Goal: Task Accomplishment & Management: Complete application form

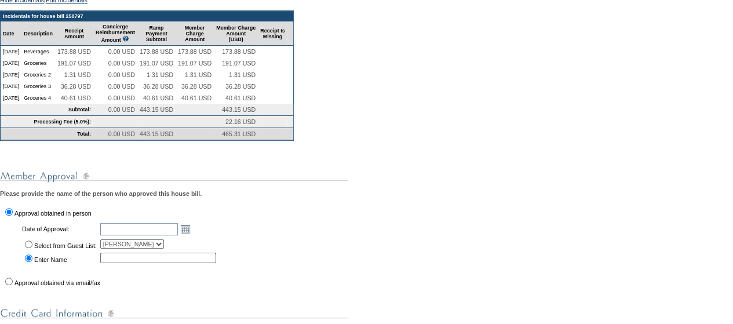
scroll to position [235, 0]
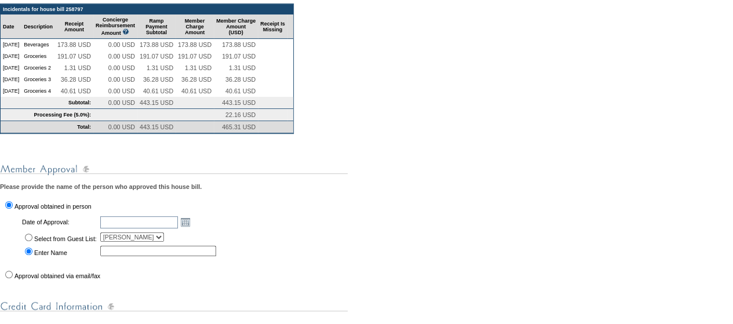
click at [82, 242] on label "Select from Guest List:" at bounding box center [65, 238] width 63 height 7
click at [32, 241] on input "Select from Guest List:" at bounding box center [29, 237] width 8 height 8
radio input "true"
click at [67, 256] on label "Enter Name" at bounding box center [50, 252] width 33 height 7
click at [32, 255] on input "Enter Name" at bounding box center [29, 251] width 8 height 8
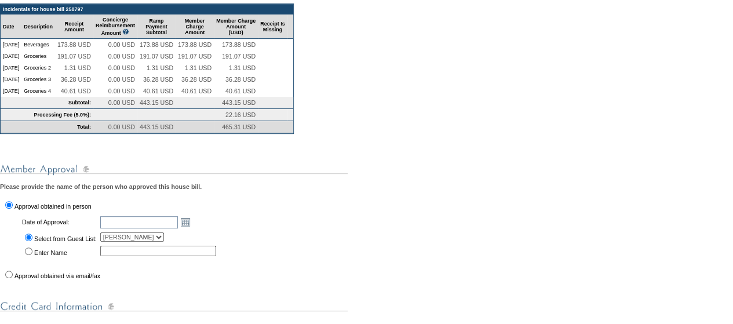
radio input "true"
click at [54, 280] on td "Approval obtained via email/fax" at bounding box center [112, 274] width 222 height 13
click at [57, 279] on label "Approval obtained via email/fax" at bounding box center [57, 275] width 86 height 7
click at [13, 278] on input "Approval obtained via email/fax" at bounding box center [9, 275] width 8 height 8
radio input "true"
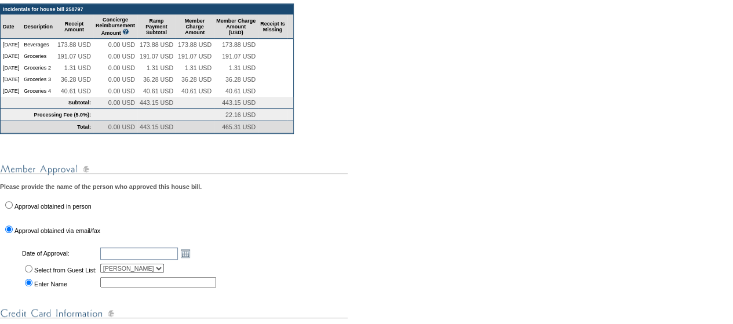
scroll to position [240, 0]
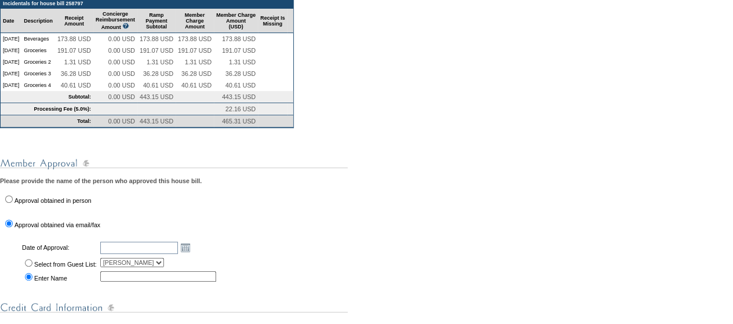
click at [64, 269] on td "Select from Guest List:" at bounding box center [59, 262] width 77 height 13
click at [67, 268] on label "Select from Guest List:" at bounding box center [65, 264] width 63 height 7
click at [32, 266] on input "Select from Guest List:" at bounding box center [29, 263] width 8 height 8
radio input "true"
click at [192, 254] on link "Open the calendar popup." at bounding box center [185, 247] width 13 height 13
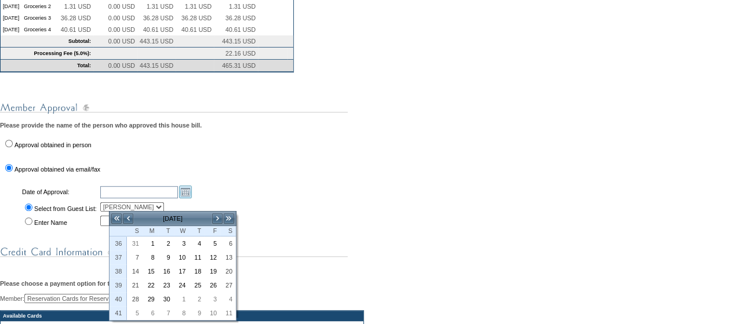
scroll to position [295, 0]
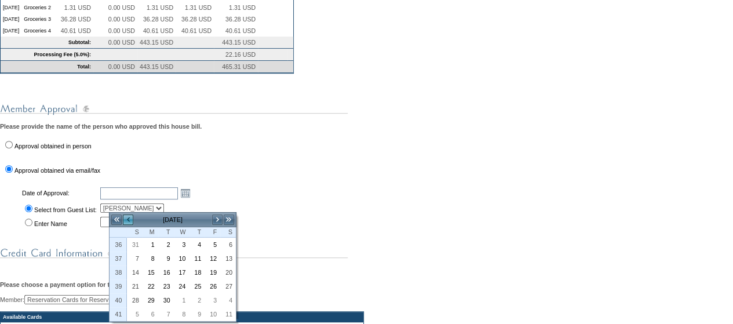
click at [133, 222] on link "<" at bounding box center [128, 220] width 12 height 12
click at [134, 294] on link "24" at bounding box center [134, 300] width 14 height 13
type input "2025-08-24"
type input "8/24/2025"
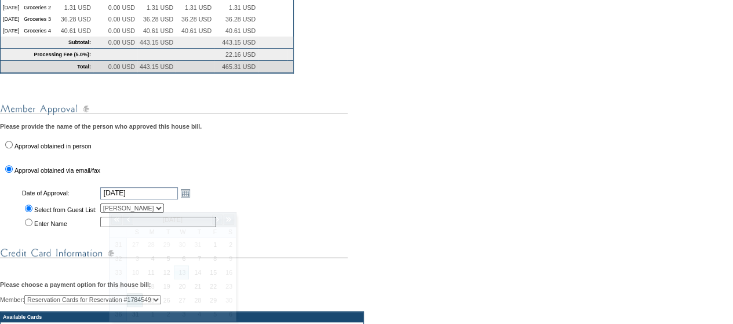
click at [279, 212] on div "You are in the process of submitting the following house bill: 258797 - Primary…" at bounding box center [366, 239] width 733 height 732
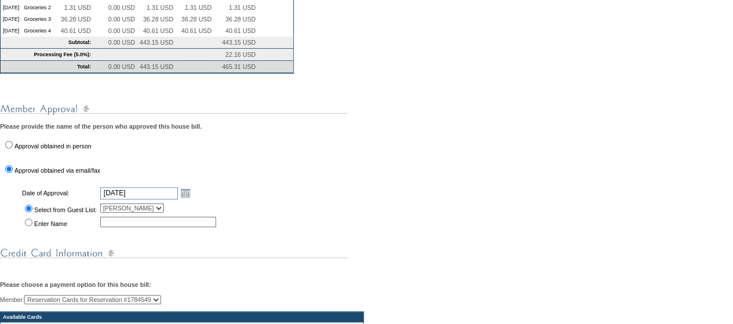
scroll to position [435, 0]
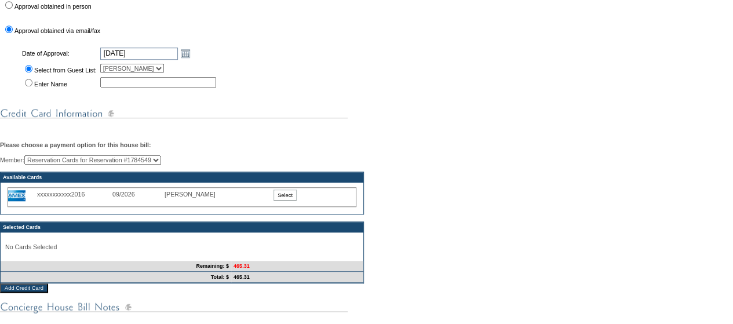
click at [289, 200] on input "Select" at bounding box center [284, 194] width 23 height 11
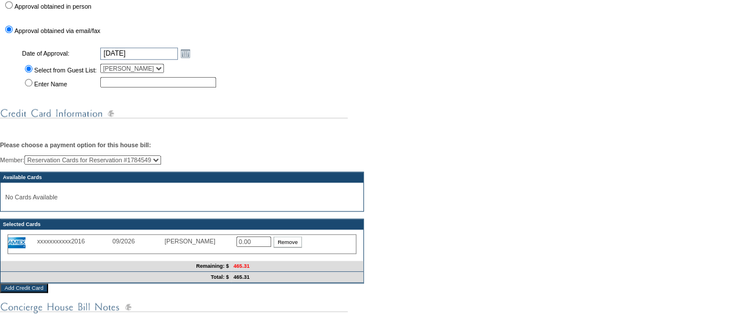
click at [257, 247] on input "0.00" at bounding box center [253, 241] width 35 height 10
type input "465.31"
click at [289, 251] on div "xxxxxxxxxxx2016 09/2026 michelle syufy 465.31 Remove" at bounding box center [182, 245] width 358 height 27
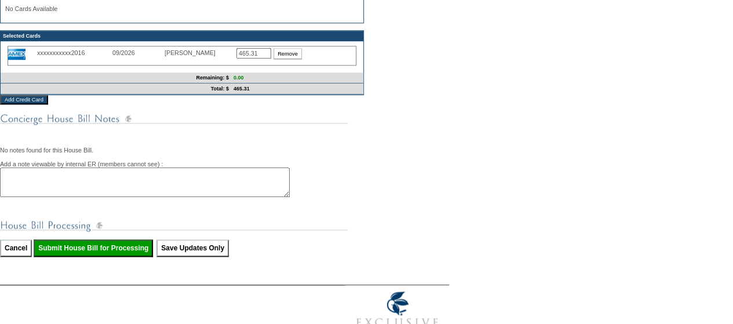
click at [137, 257] on input "Submit House Bill for Processing" at bounding box center [93, 247] width 119 height 17
type input "Processing..."
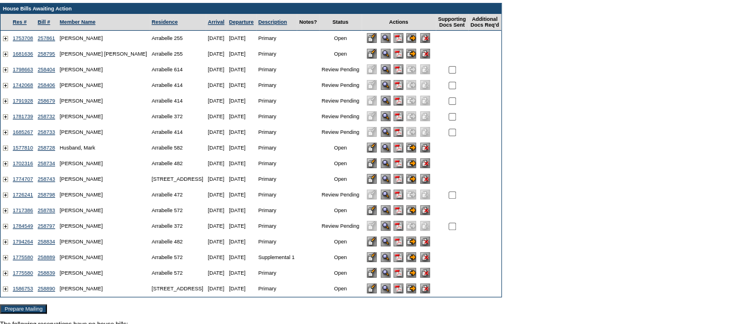
scroll to position [112, 0]
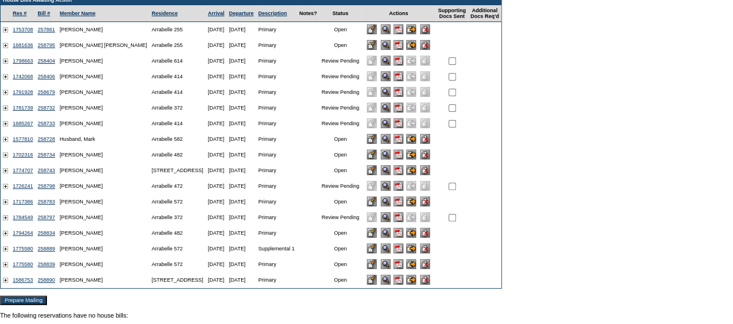
click at [416, 233] on input "image" at bounding box center [411, 233] width 10 height 10
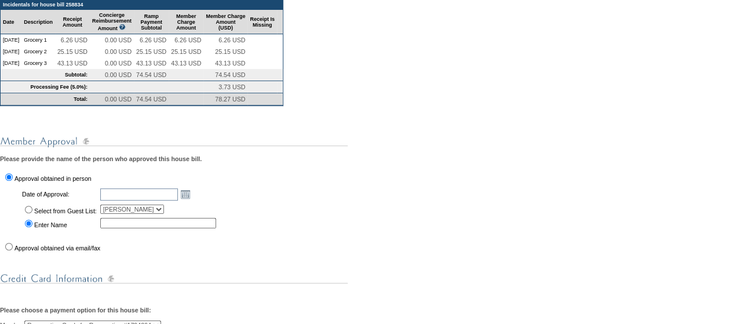
scroll to position [240, 0]
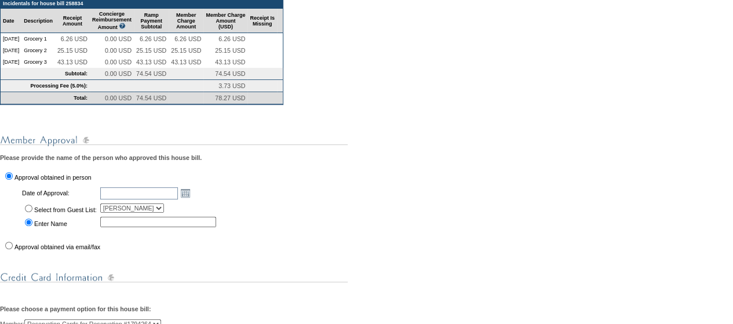
click at [78, 213] on label "Select from Guest List:" at bounding box center [65, 209] width 63 height 7
click at [32, 212] on input "Select from Guest List:" at bounding box center [29, 209] width 8 height 8
radio input "true"
click at [192, 199] on link "Open the calendar popup." at bounding box center [185, 193] width 13 height 13
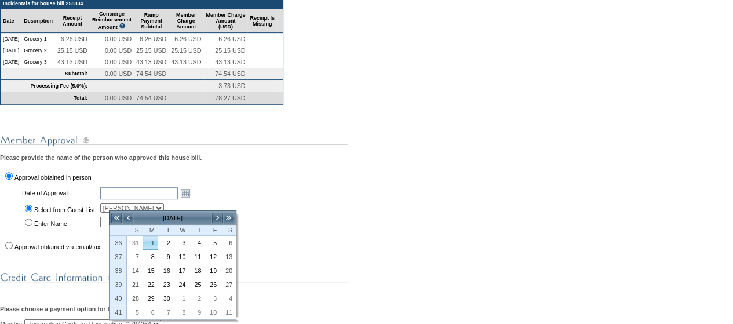
click at [153, 245] on link "1" at bounding box center [150, 242] width 14 height 13
type input "2025-09-01"
type input "9/1/2025"
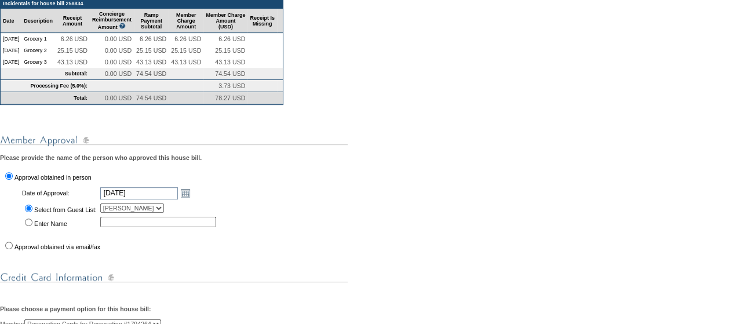
click at [353, 226] on div "You are in the process of submitting the following house bill: 258834 - Primary…" at bounding box center [366, 279] width 733 height 702
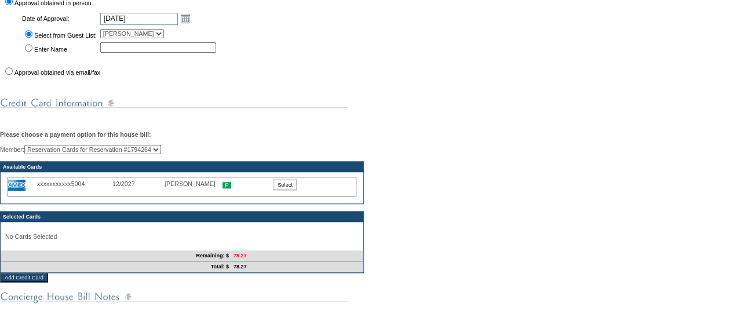
scroll to position [420, 0]
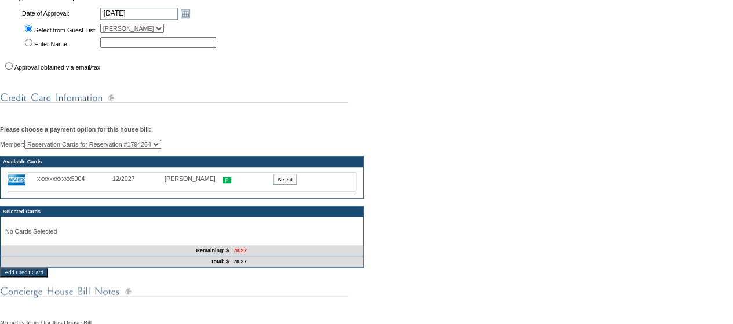
click at [286, 185] on input "Select" at bounding box center [284, 179] width 23 height 11
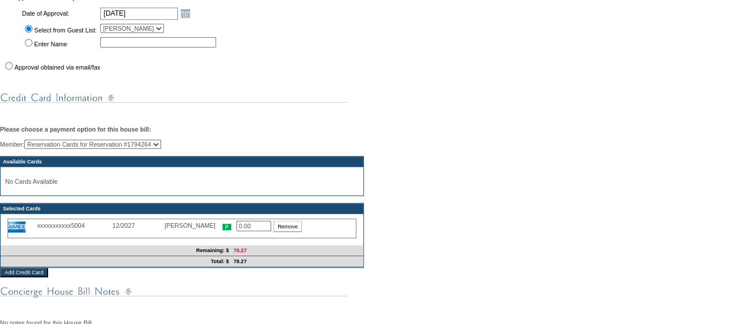
click at [253, 231] on input "0.00" at bounding box center [253, 226] width 35 height 10
type input "78.27"
click at [403, 218] on div "Member: Reservation Cards for Reservation #1794264 Jeff Howells (Primary) Avail…" at bounding box center [366, 204] width 733 height 128
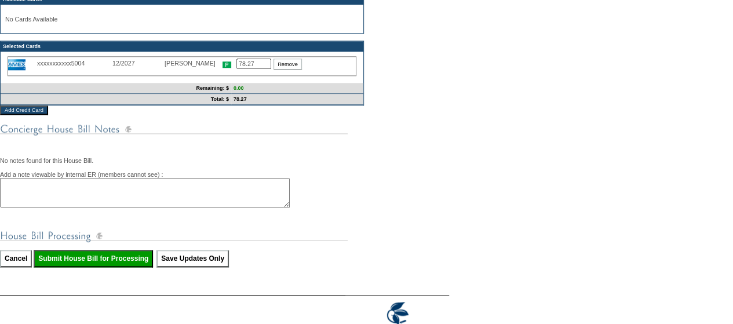
scroll to position [590, 0]
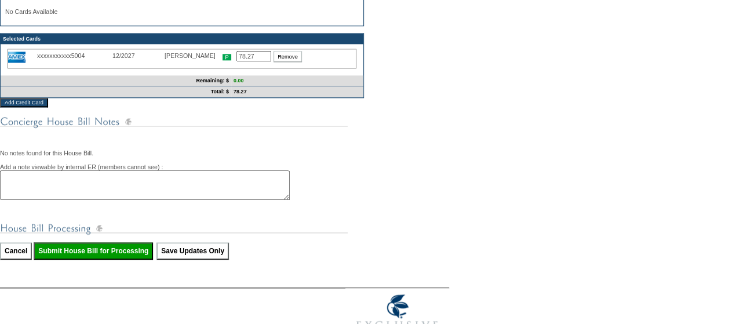
click at [112, 260] on input "Submit House Bill for Processing" at bounding box center [93, 250] width 119 height 17
type input "Processing..."
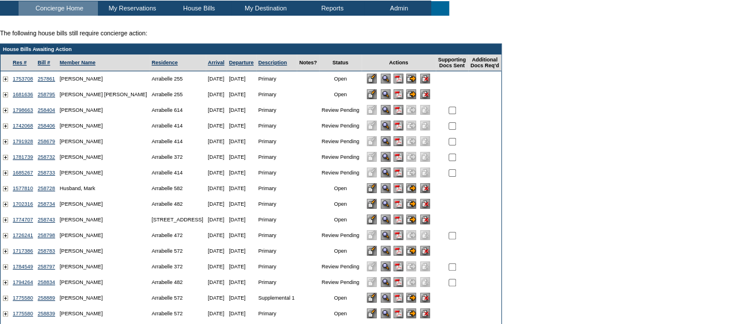
scroll to position [64, 0]
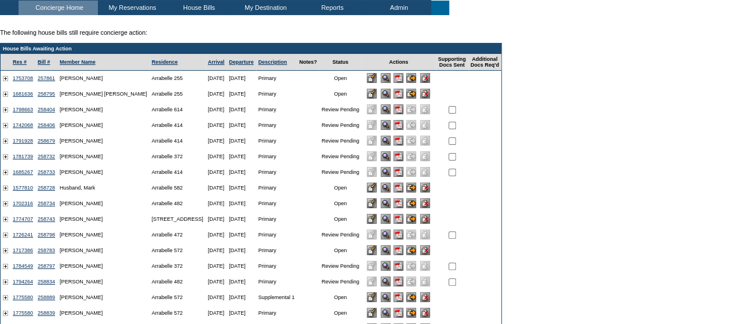
click at [456, 113] on input "checkbox" at bounding box center [452, 110] width 8 height 8
checkbox input "true"
click at [456, 129] on input "checkbox" at bounding box center [452, 126] width 8 height 8
checkbox input "true"
click at [456, 144] on input "checkbox" at bounding box center [452, 141] width 8 height 8
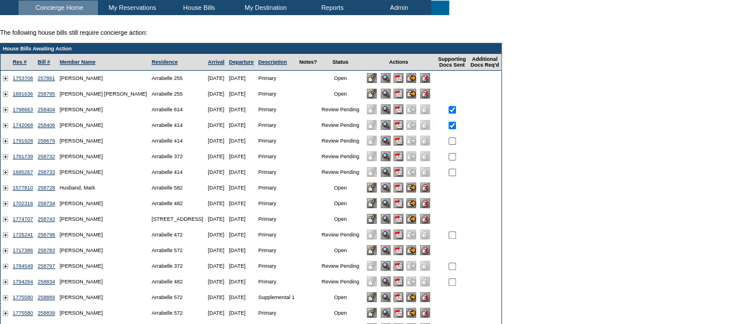
checkbox input "true"
click at [456, 160] on input "checkbox" at bounding box center [452, 157] width 8 height 8
checkbox input "true"
click at [456, 176] on input "checkbox" at bounding box center [452, 173] width 8 height 8
checkbox input "true"
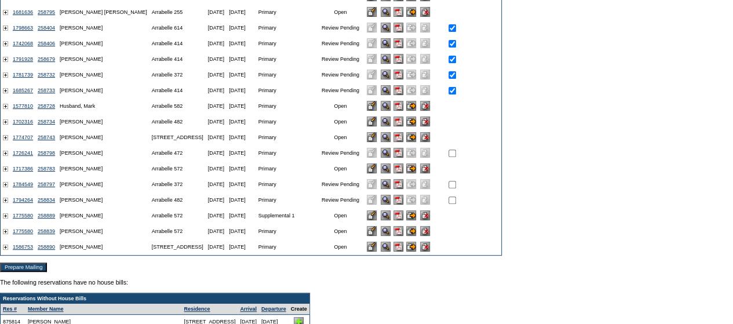
scroll to position [145, 0]
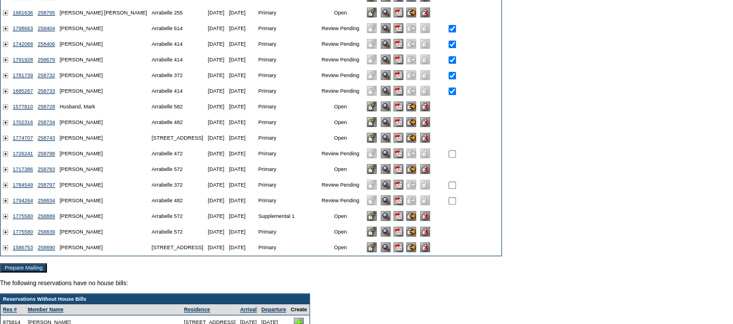
click at [456, 157] on input "checkbox" at bounding box center [452, 154] width 8 height 8
checkbox input "true"
click at [468, 193] on td at bounding box center [452, 185] width 32 height 16
click at [456, 189] on input "checkbox" at bounding box center [452, 185] width 8 height 8
checkbox input "true"
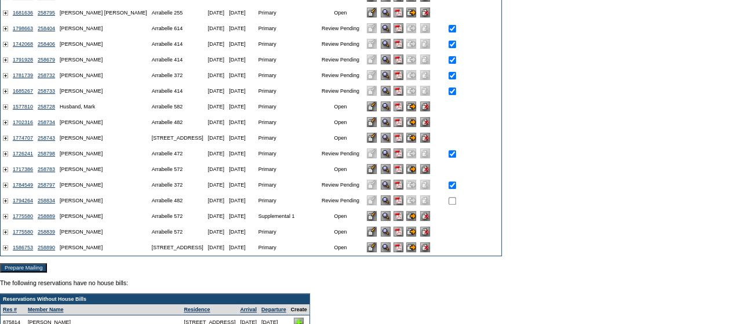
click at [456, 204] on input "checkbox" at bounding box center [452, 201] width 8 height 8
checkbox input "true"
click at [39, 272] on input "Prepare Mailing" at bounding box center [23, 267] width 47 height 9
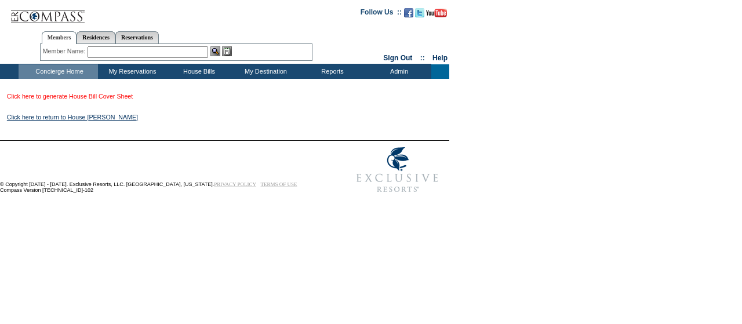
click at [115, 96] on link "Click here to generate House Bill Cover Sheet" at bounding box center [70, 96] width 126 height 7
